Goal: Complete application form

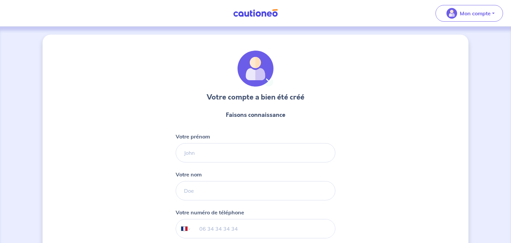
select select "FR"
click at [248, 151] on input "Votre prénom" at bounding box center [253, 152] width 160 height 19
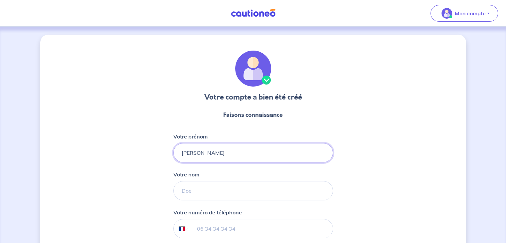
type input "[PERSON_NAME]"
type input "DUCREUX"
type input "06 01 39 13 05"
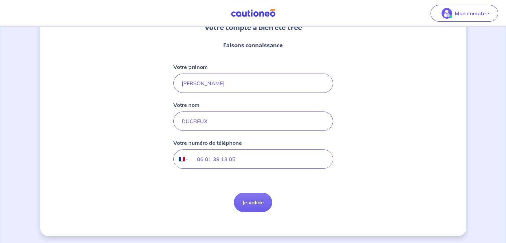
scroll to position [70, 0]
click at [243, 209] on button "Je valide" at bounding box center [253, 201] width 38 height 19
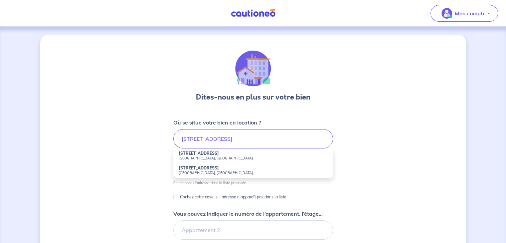
click at [201, 153] on strong "[STREET_ADDRESS]" at bounding box center [199, 153] width 40 height 5
type input "[STREET_ADDRESS]"
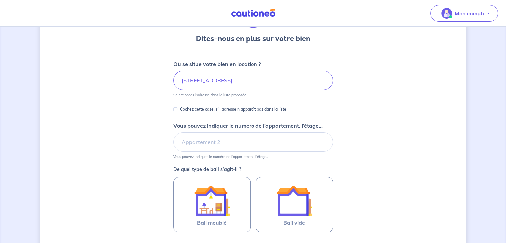
scroll to position [100, 0]
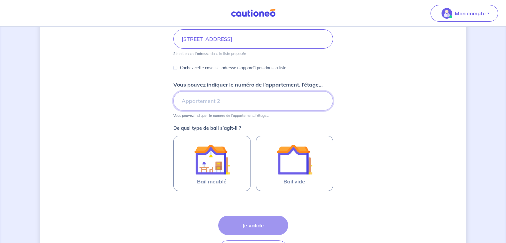
click at [214, 104] on input "Vous pouvez indiquer le numéro de l’appartement, l’étage..." at bounding box center [253, 100] width 160 height 19
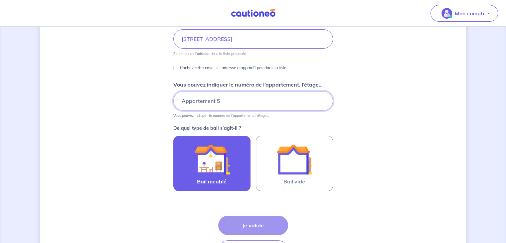
type input "Appartement 5"
click at [227, 165] on img at bounding box center [212, 159] width 36 height 36
click at [0, 0] on input "Bail meublé" at bounding box center [0, 0] width 0 height 0
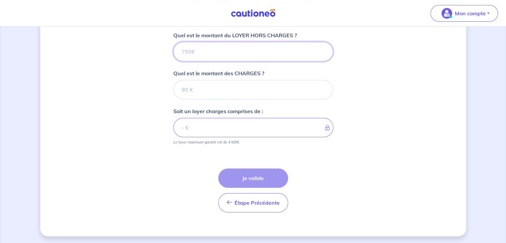
scroll to position [236, 0]
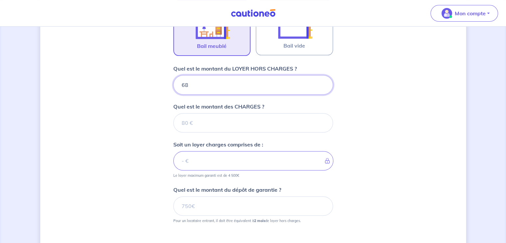
type input "680"
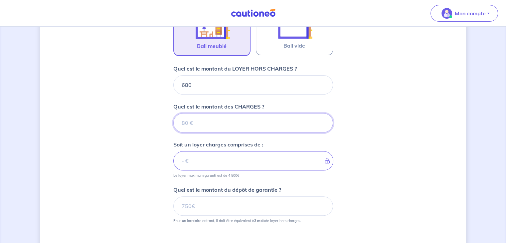
click at [224, 115] on input "Quel est le montant des CHARGES ?" at bounding box center [253, 122] width 160 height 19
type input "70"
type input "750"
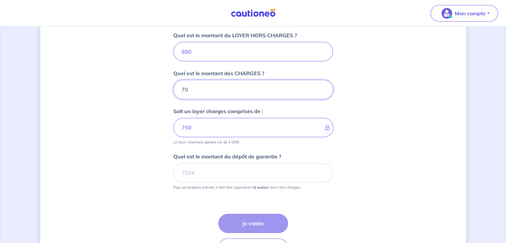
type input "70"
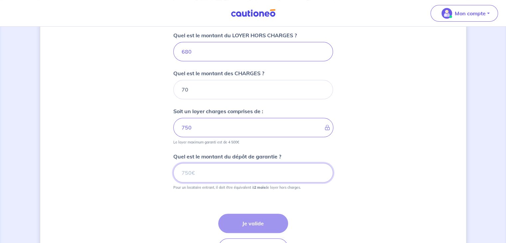
click at [220, 171] on input "Quel est le montant du dépôt de garantie ?" at bounding box center [253, 172] width 160 height 19
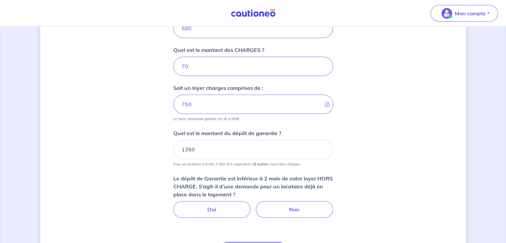
scroll to position [302, 0]
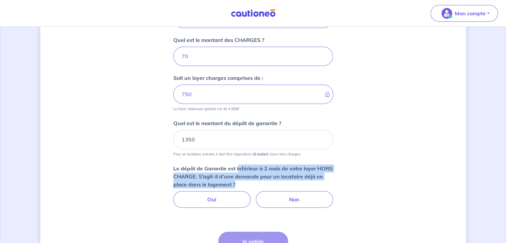
drag, startPoint x: 239, startPoint y: 167, endPoint x: 244, endPoint y: 181, distance: 15.0
click at [244, 181] on p "Le dépôt de Garantie est inférieur à 2 mois de votre loyer HORS CHARGE. S’agit-…" at bounding box center [253, 176] width 160 height 24
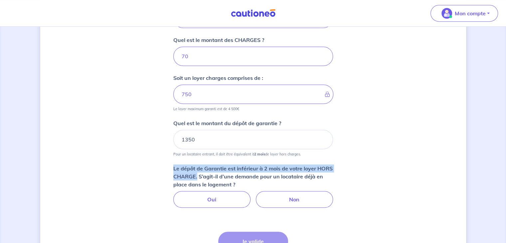
drag, startPoint x: 174, startPoint y: 169, endPoint x: 213, endPoint y: 177, distance: 40.1
click at [213, 177] on p "Le dépôt de Garantie est inférieur à 2 mois de votre loyer HORS CHARGE. S’agit-…" at bounding box center [253, 176] width 160 height 24
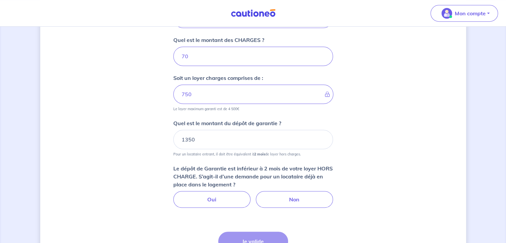
click at [215, 177] on p "Le dépôt de Garantie est inférieur à 2 mois de votre loyer HORS CHARGE. S’agit-…" at bounding box center [253, 176] width 160 height 24
click at [188, 137] on input "1350" at bounding box center [253, 139] width 160 height 19
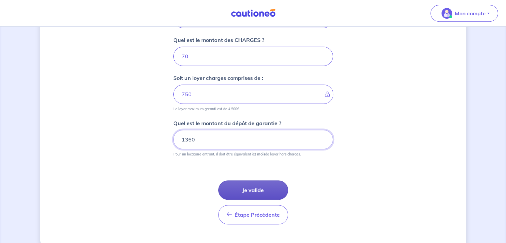
type input "1360"
click at [238, 186] on button "Je valide" at bounding box center [253, 189] width 70 height 19
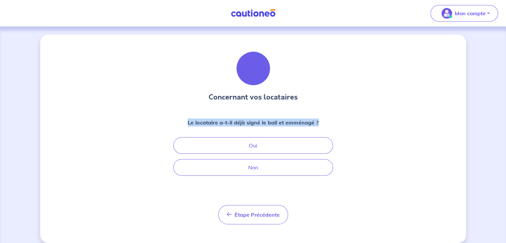
drag, startPoint x: 180, startPoint y: 119, endPoint x: 321, endPoint y: 113, distance: 140.9
click at [321, 113] on div "Concernant vos locataires Le locataire a-t-il déjà signé le bail et emménagé ? …" at bounding box center [253, 138] width 160 height 174
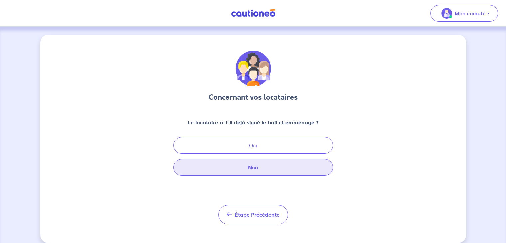
click at [259, 166] on button "Non" at bounding box center [253, 167] width 160 height 17
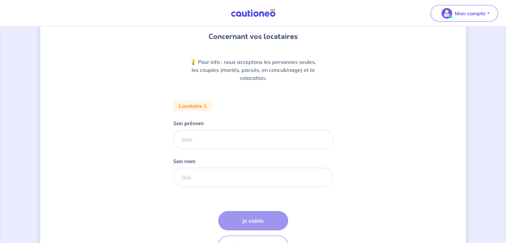
scroll to position [67, 0]
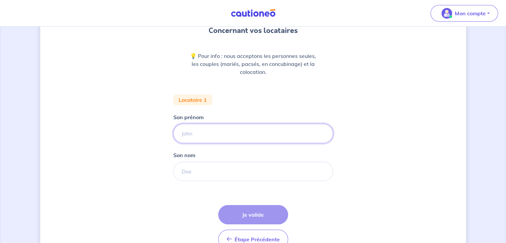
click at [208, 141] on input "Son prénom" at bounding box center [253, 133] width 160 height 19
click at [219, 57] on p "💡 Pour info : nous acceptons les personnes seules, les couples (mariés, pacsés,…" at bounding box center [253, 64] width 128 height 24
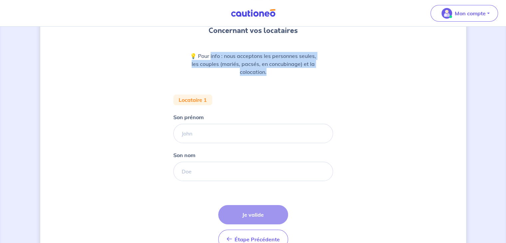
drag, startPoint x: 210, startPoint y: 55, endPoint x: 305, endPoint y: 71, distance: 96.2
click at [305, 71] on p "💡 Pour info : nous acceptons les personnes seules, les couples (mariés, pacsés,…" at bounding box center [253, 64] width 128 height 24
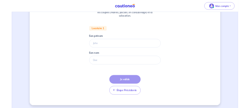
scroll to position [104, 0]
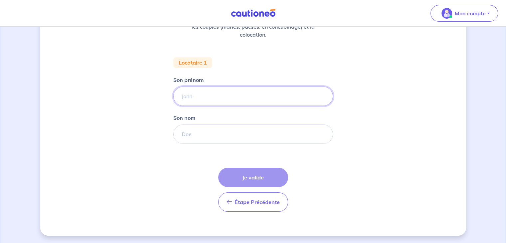
click at [229, 96] on input "Son prénom" at bounding box center [253, 96] width 160 height 19
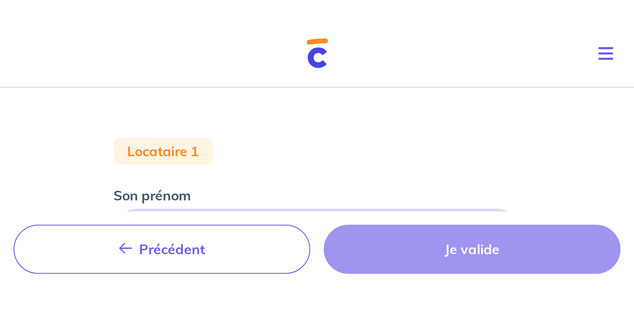
scroll to position [33, 0]
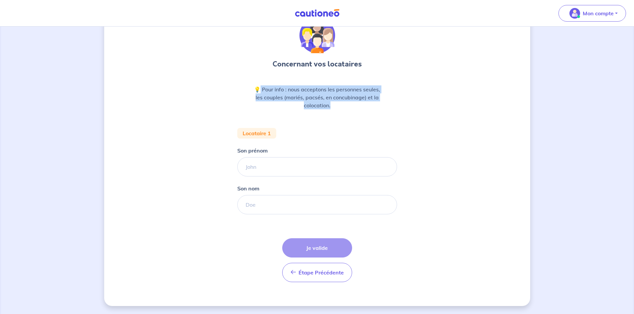
drag, startPoint x: 261, startPoint y: 89, endPoint x: 358, endPoint y: 104, distance: 98.4
click at [358, 104] on p "💡 Pour info : nous acceptons les personnes seules, les couples (mariés, pacsés,…" at bounding box center [317, 98] width 128 height 24
